Goal: Ask a question

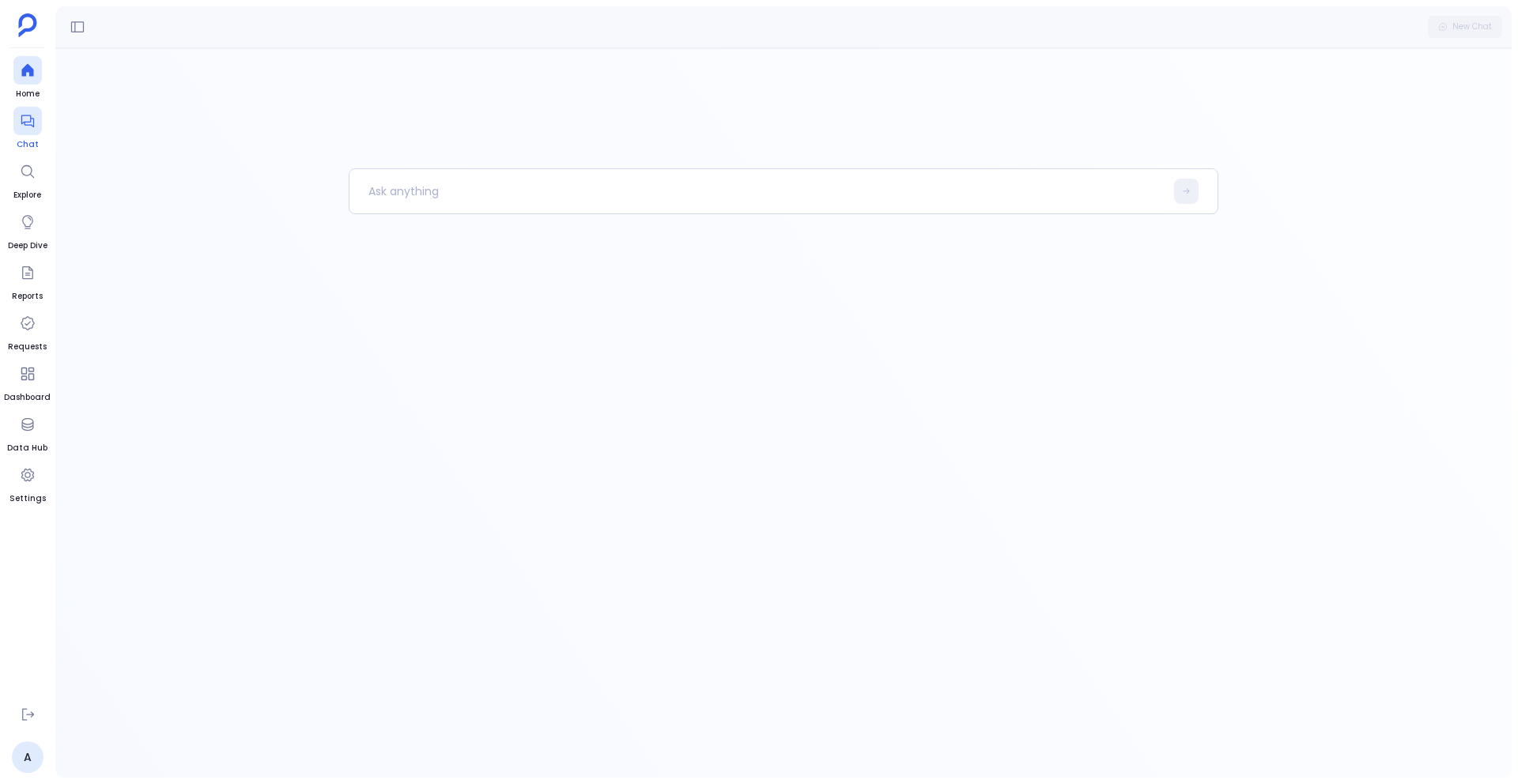
click at [20, 138] on span "Chat" at bounding box center [27, 144] width 29 height 13
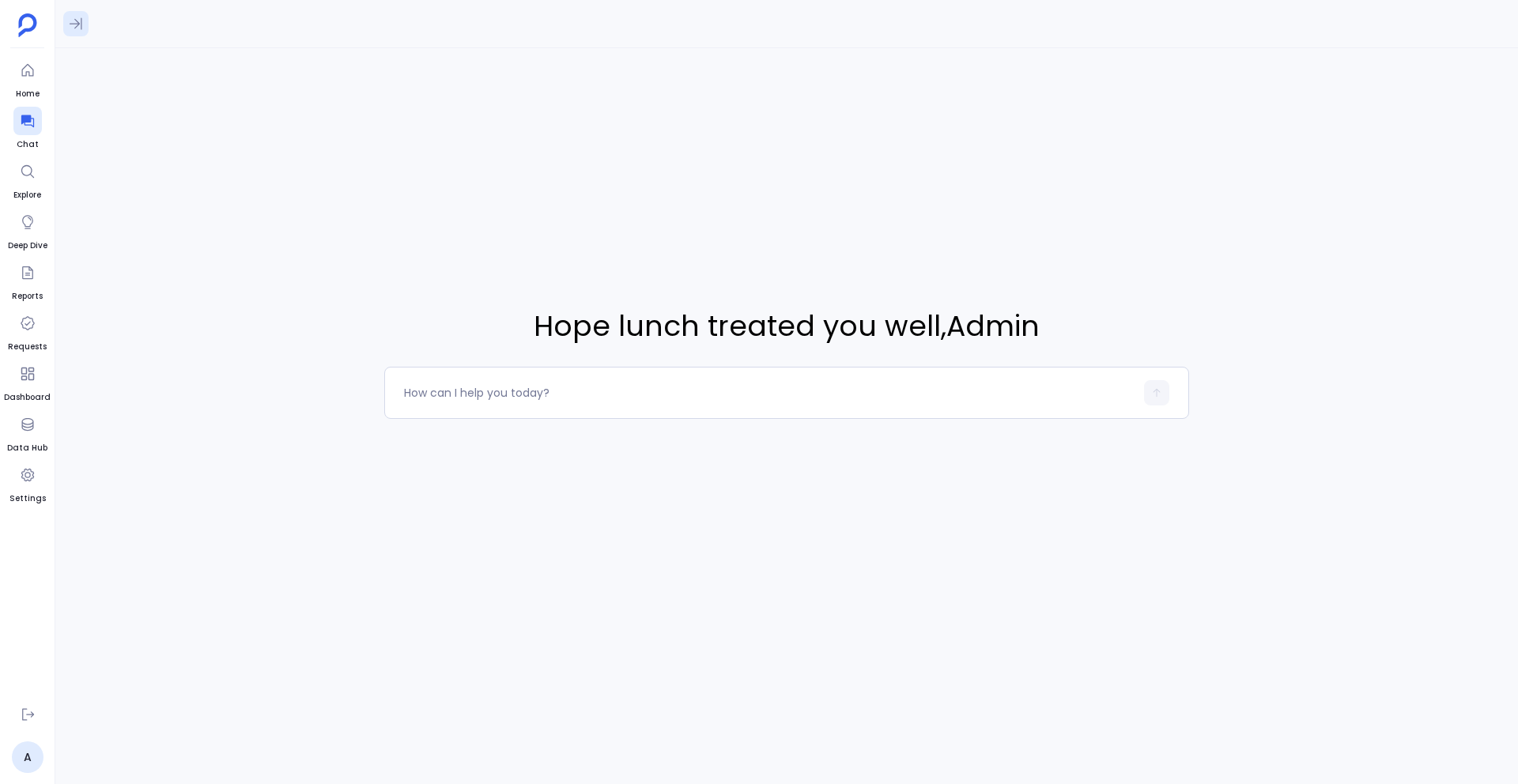
click at [73, 17] on icon at bounding box center [76, 23] width 16 height 16
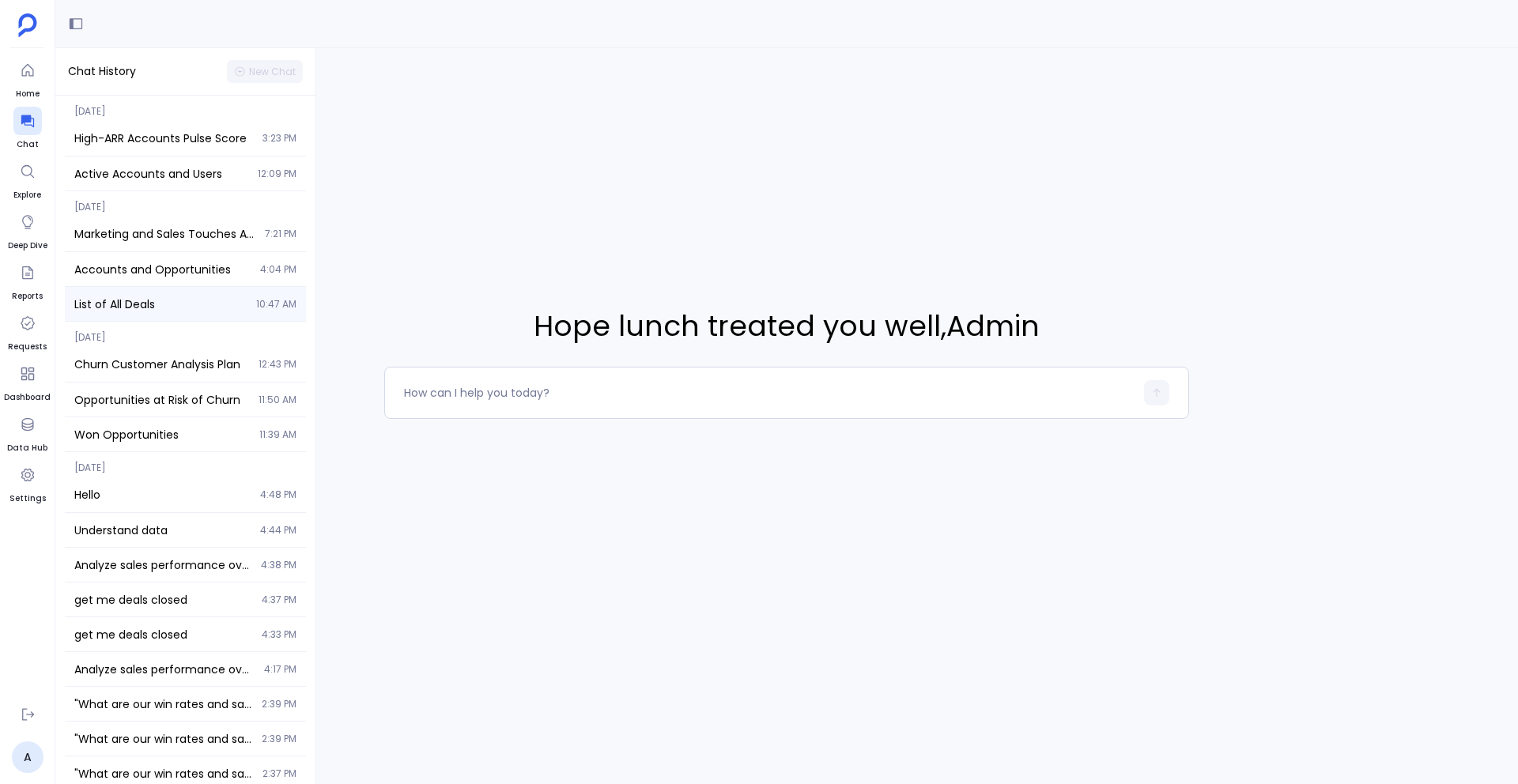
click at [137, 314] on div "List of All Deals 10:47 AM" at bounding box center [185, 303] width 241 height 34
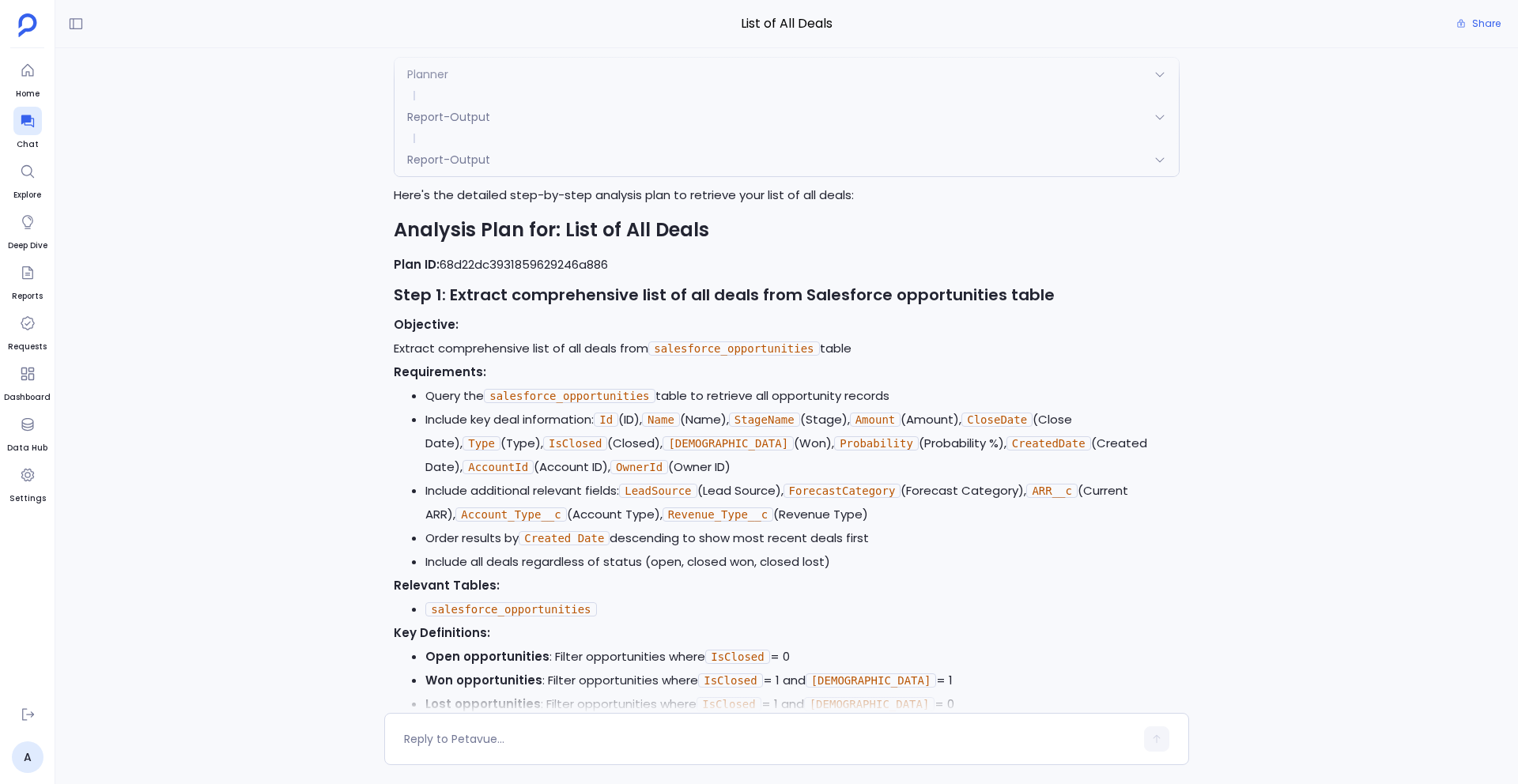
scroll to position [-286, 0]
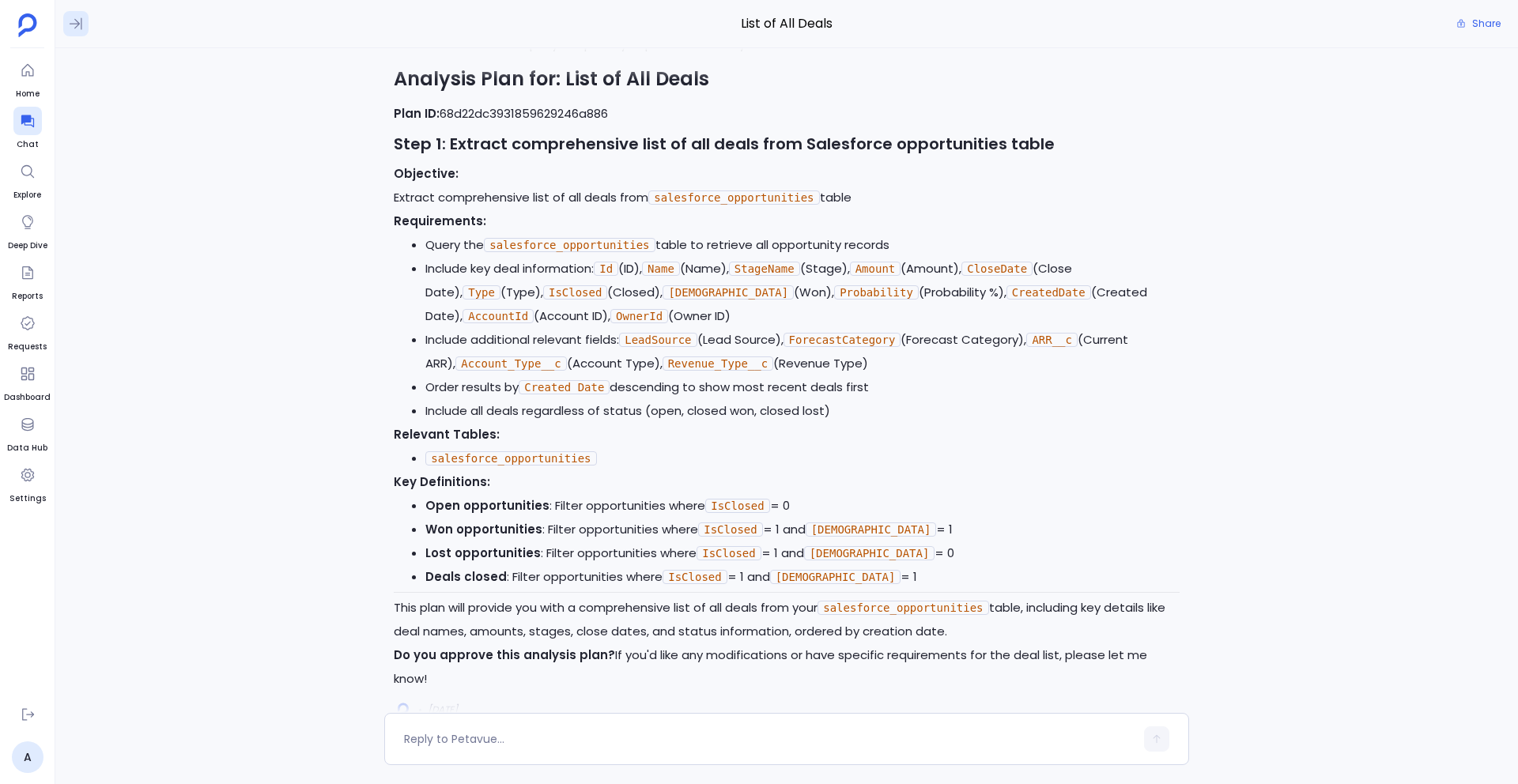
click at [77, 28] on icon at bounding box center [76, 23] width 16 height 16
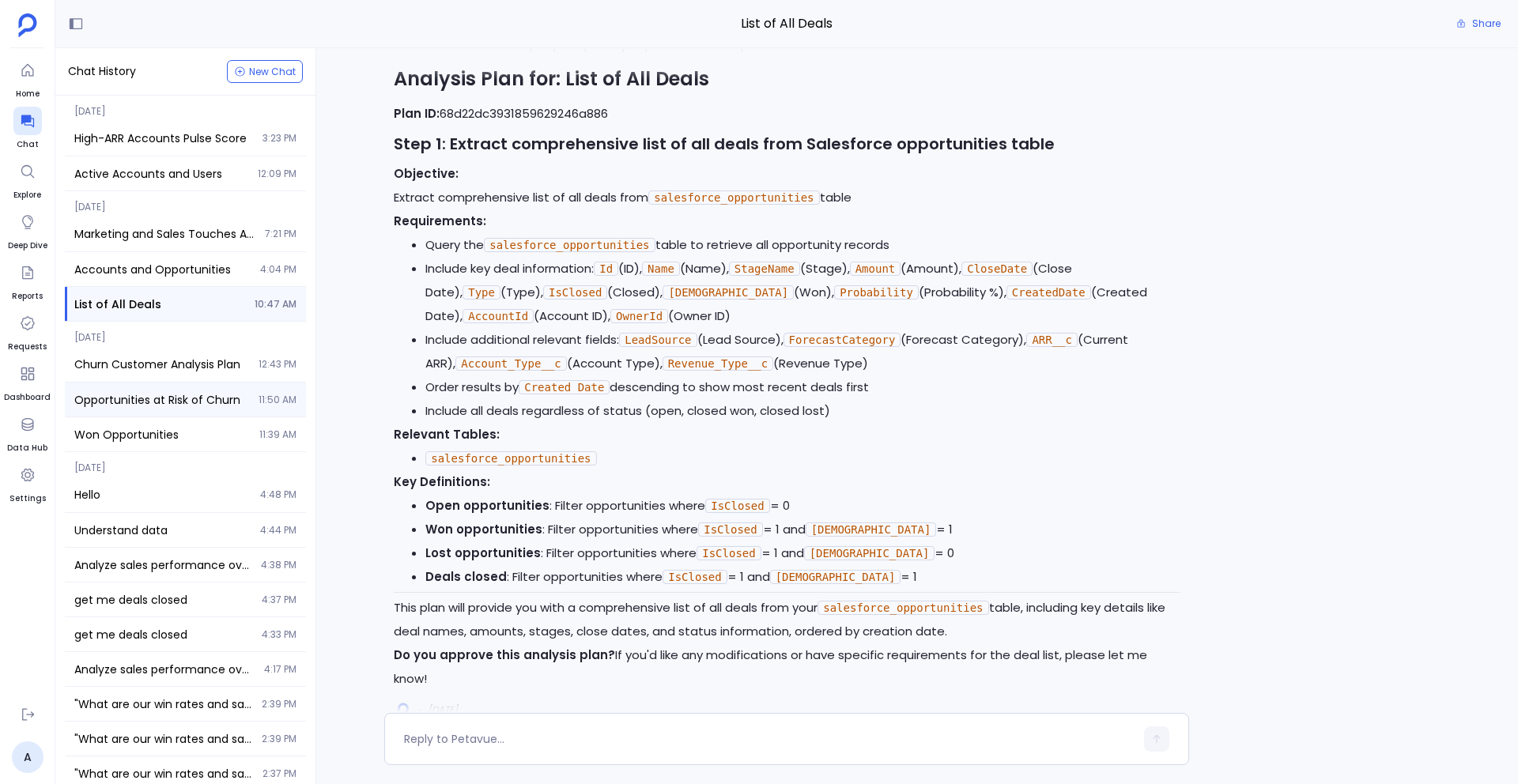
click at [116, 404] on span "Opportunities at Risk of Churn" at bounding box center [161, 400] width 175 height 16
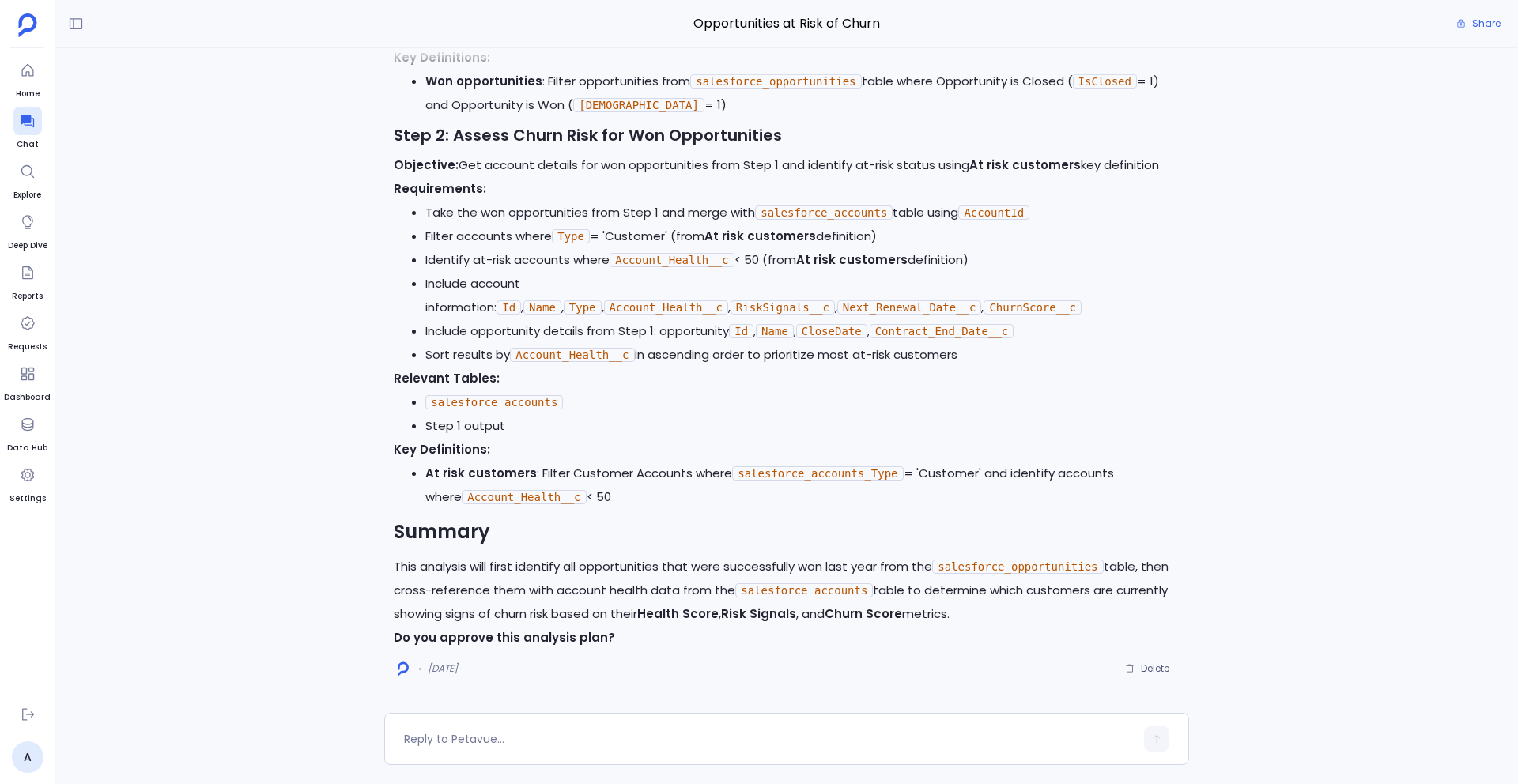
click at [484, 615] on p "This analysis will first identify all opportunities that were successfully won …" at bounding box center [787, 590] width 786 height 71
click at [28, 75] on icon at bounding box center [28, 70] width 12 height 13
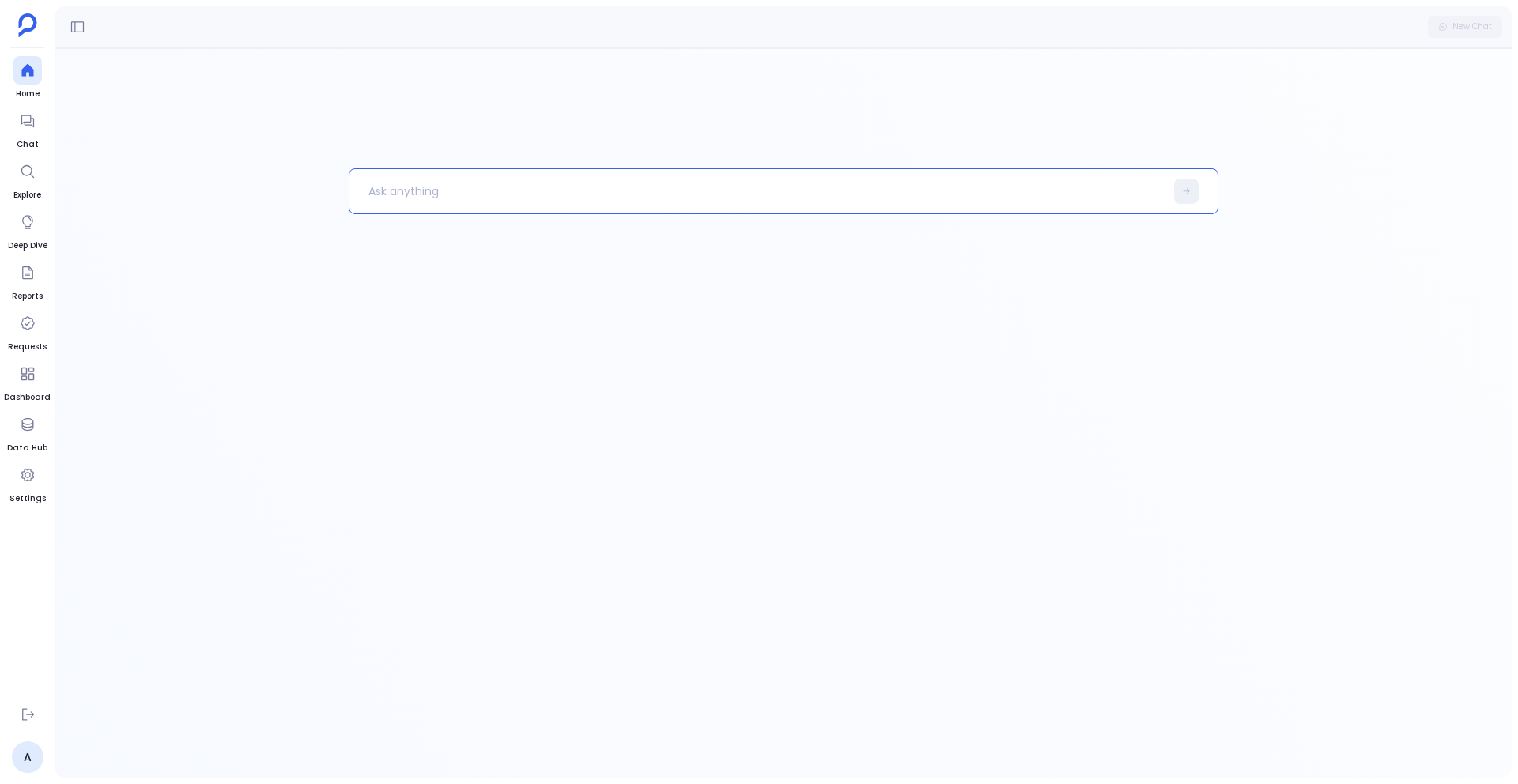
click at [542, 198] on p at bounding box center [757, 190] width 816 height 41
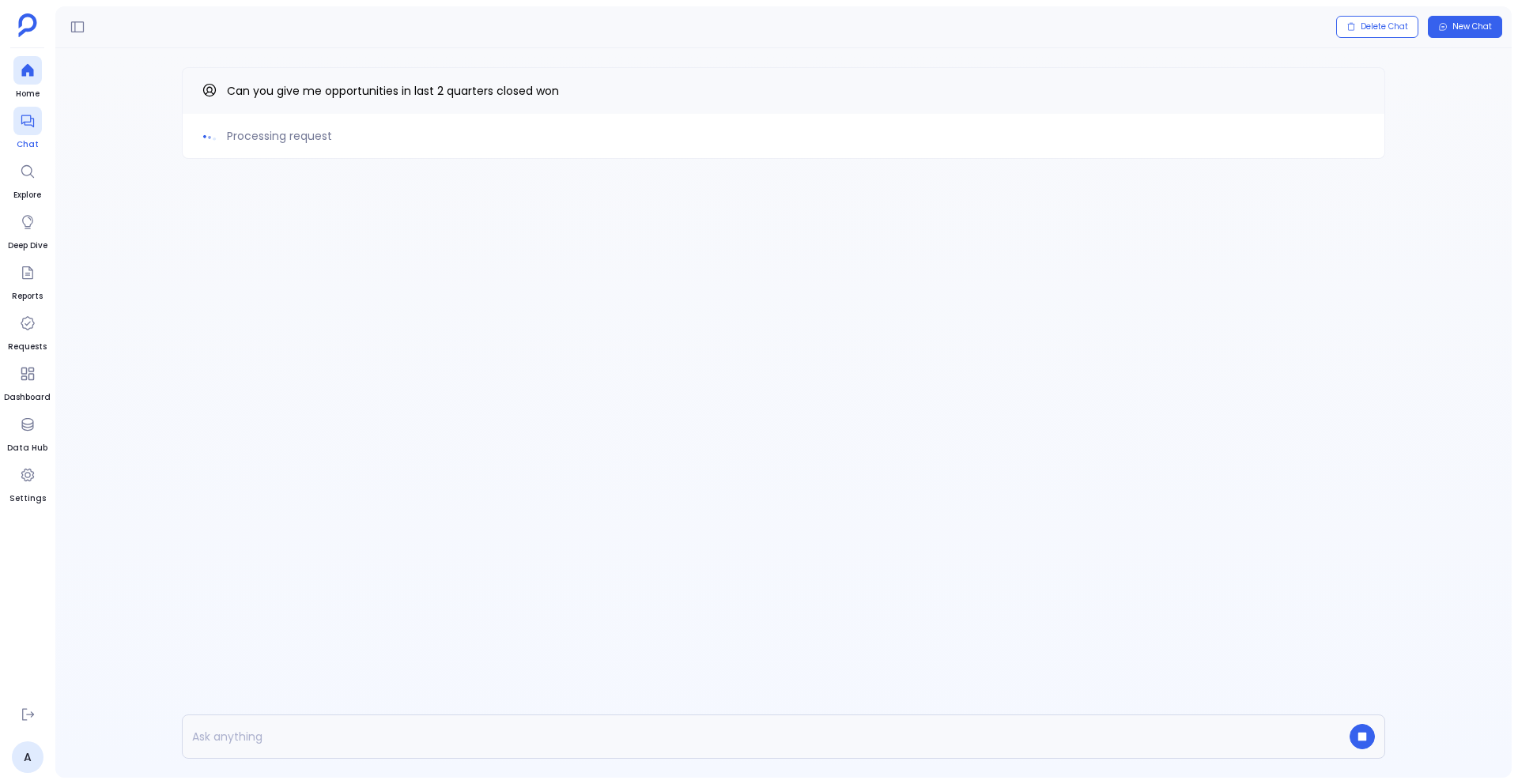
click at [24, 127] on icon at bounding box center [28, 121] width 16 height 16
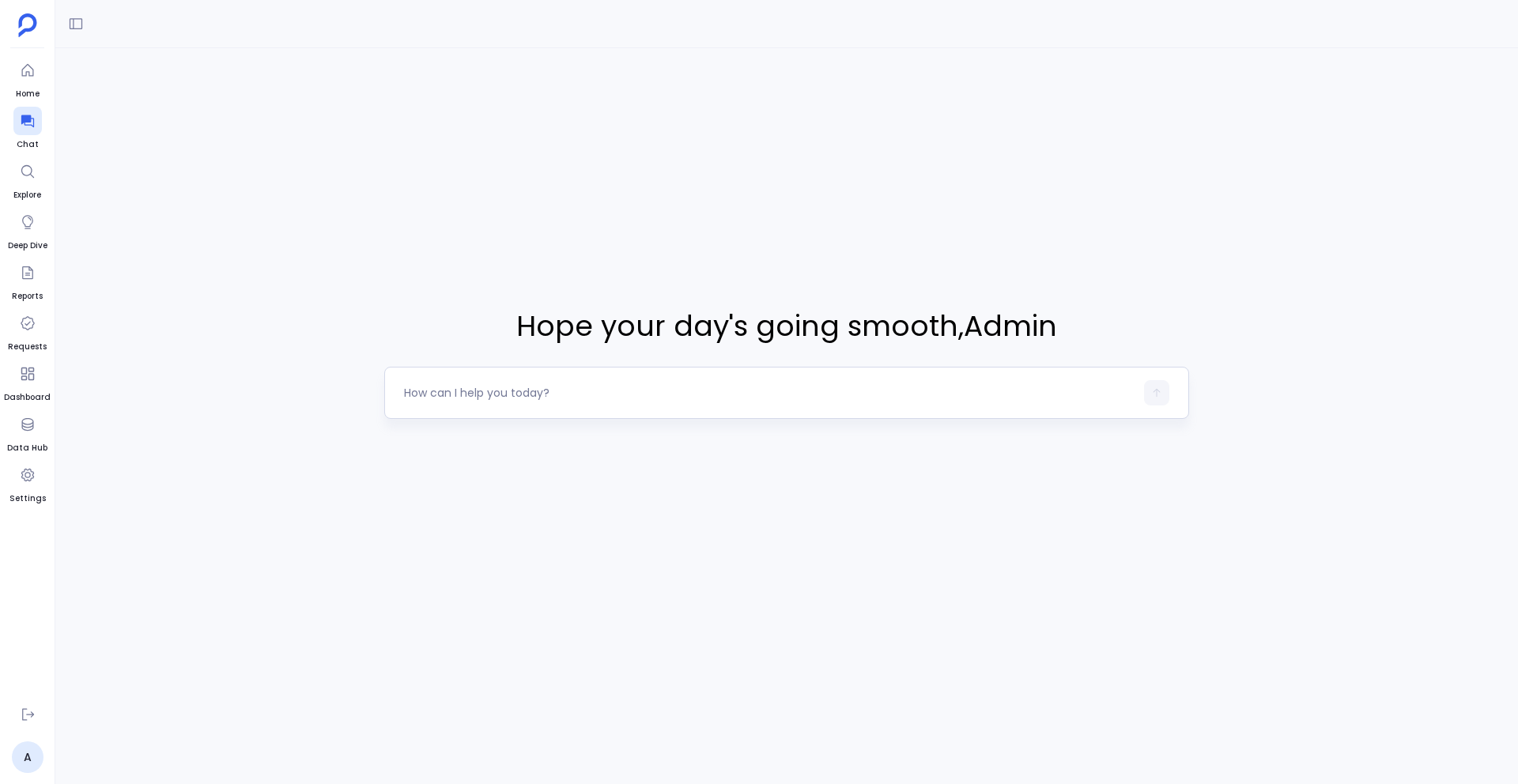
click at [458, 410] on div at bounding box center [787, 393] width 805 height 52
click at [457, 394] on textarea at bounding box center [769, 393] width 730 height 16
type textarea "Can you give me opportunities in last 2 quarters closed won"
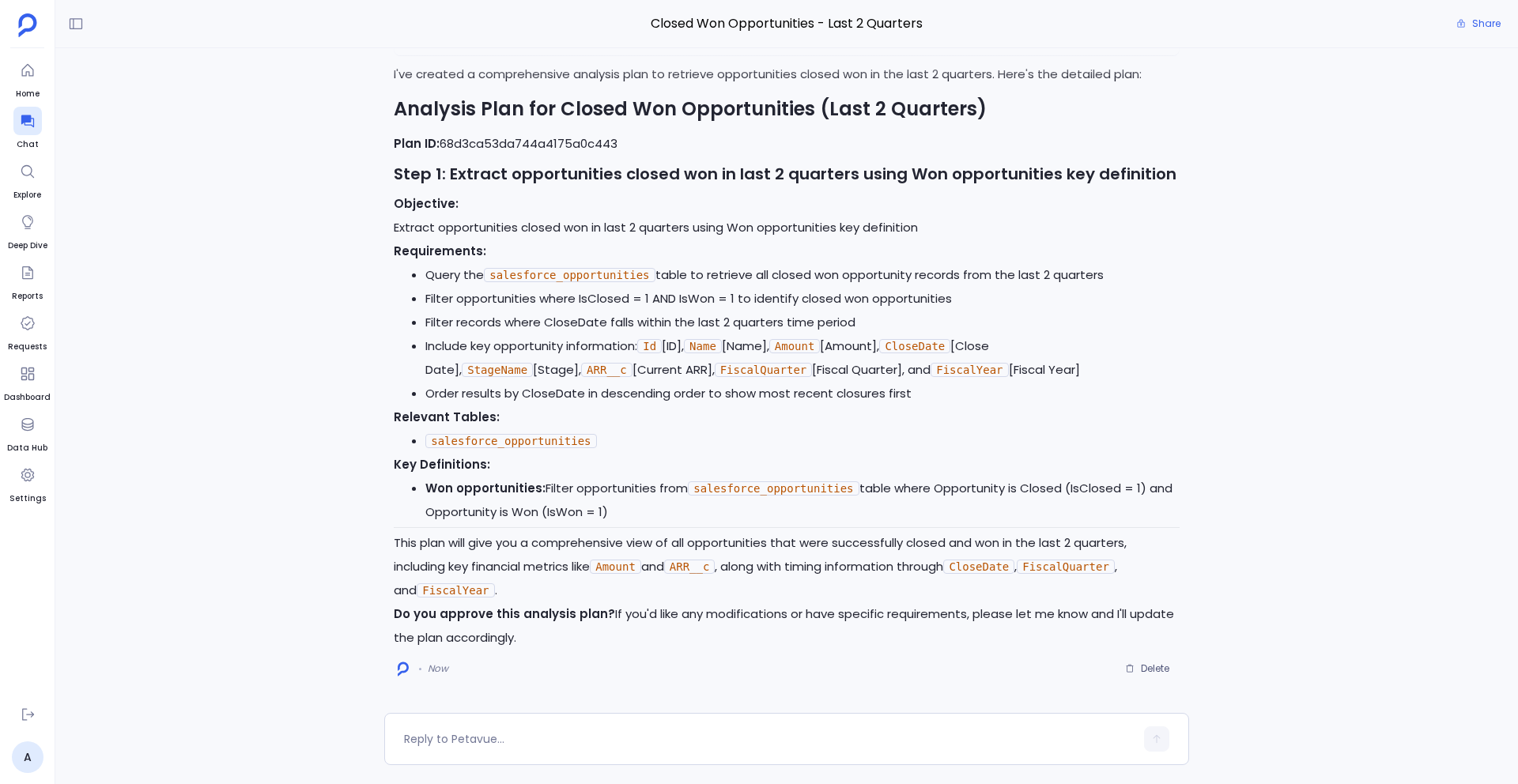
click at [448, 610] on strong "Do you approve this analysis plan?" at bounding box center [504, 614] width 222 height 17
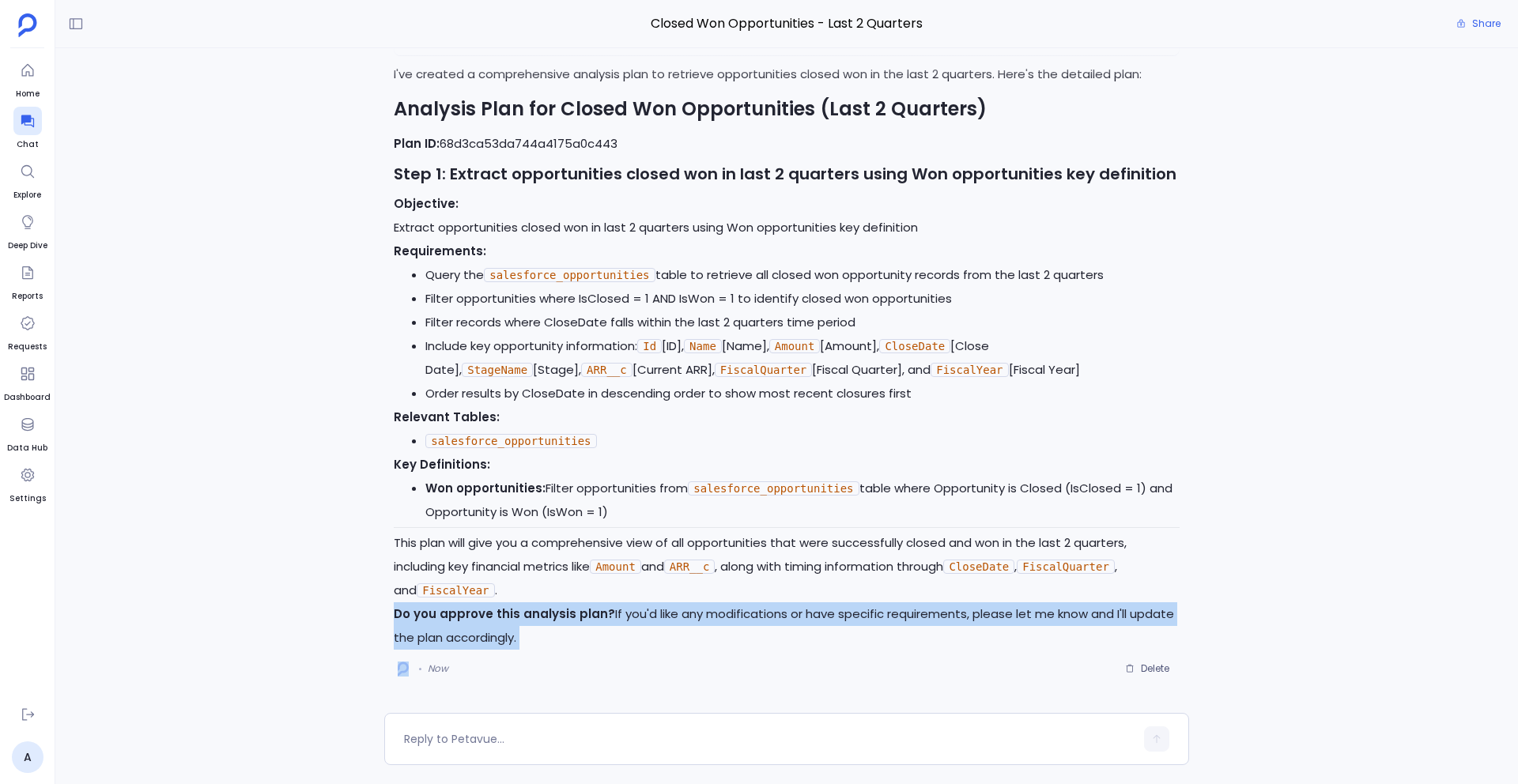
click at [448, 610] on strong "Do you approve this analysis plan?" at bounding box center [504, 614] width 222 height 17
copy p "Do you approve this analysis plan? If you'd like any modifications or have spec…"
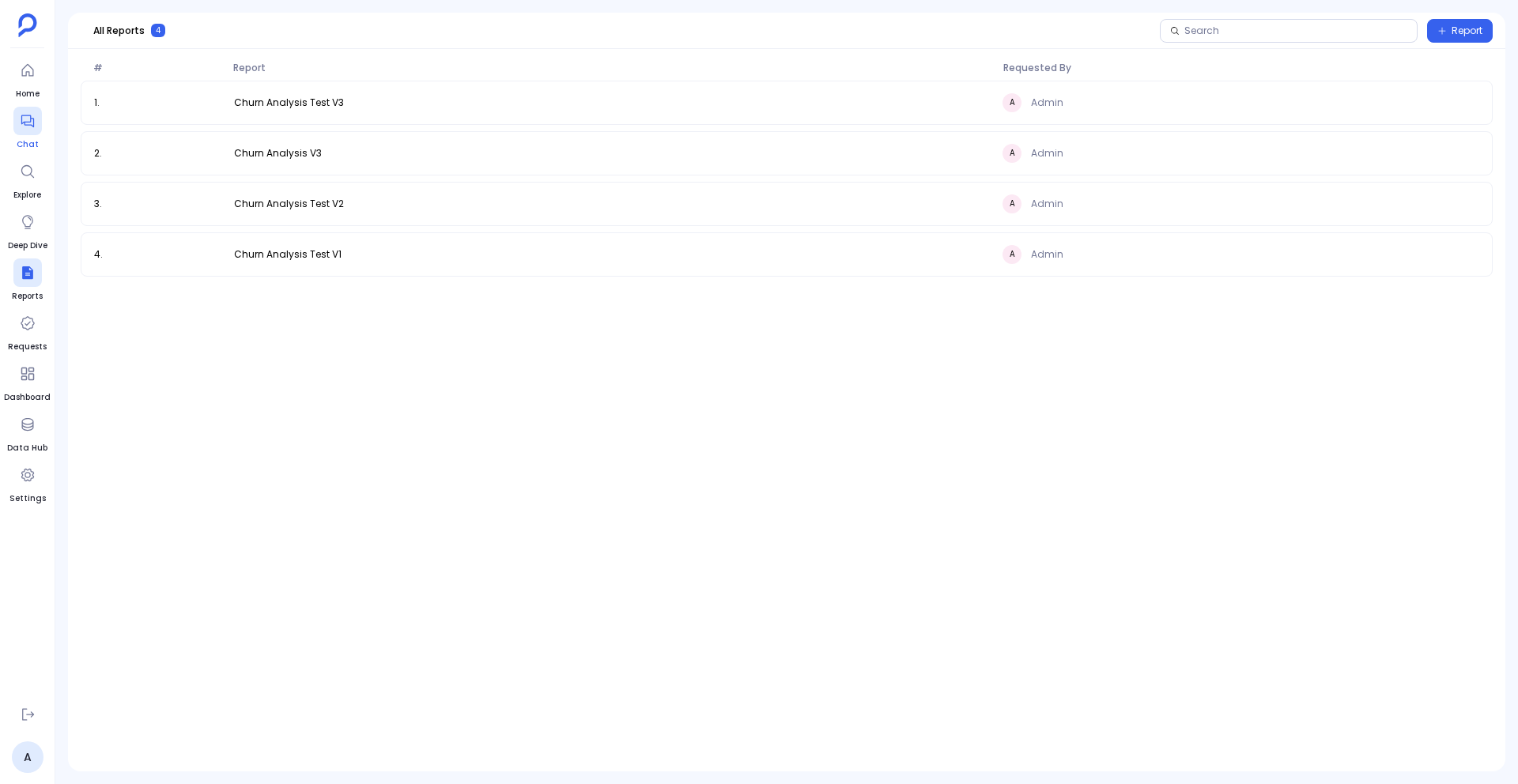
click at [22, 118] on icon at bounding box center [28, 121] width 16 height 16
